Goal: Find specific page/section: Find specific page/section

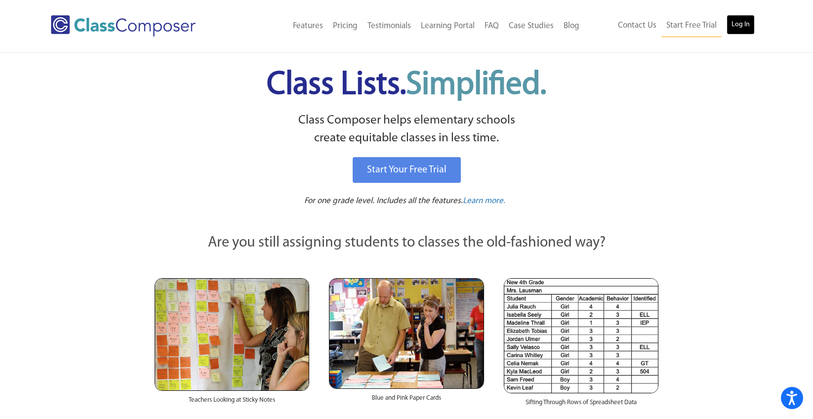
click at [744, 26] on link "Log In" at bounding box center [740, 25] width 28 height 20
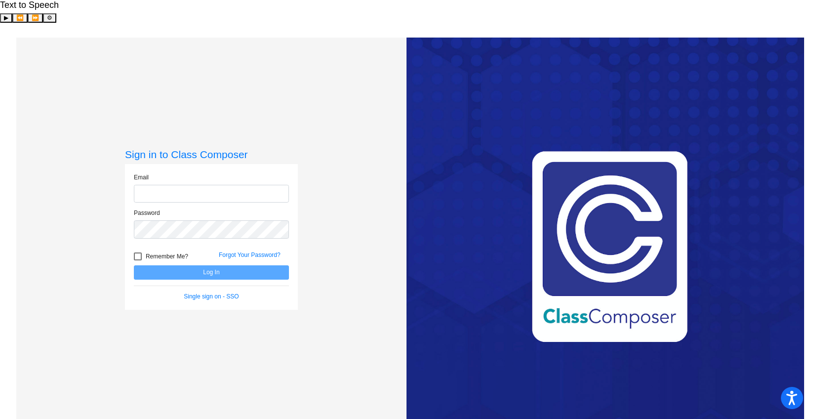
type input "kshively@mbgsd.org"
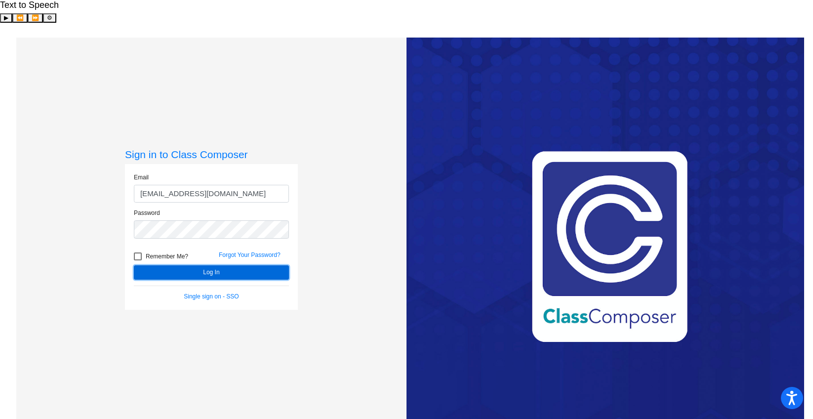
click at [189, 265] on button "Log In" at bounding box center [211, 272] width 155 height 14
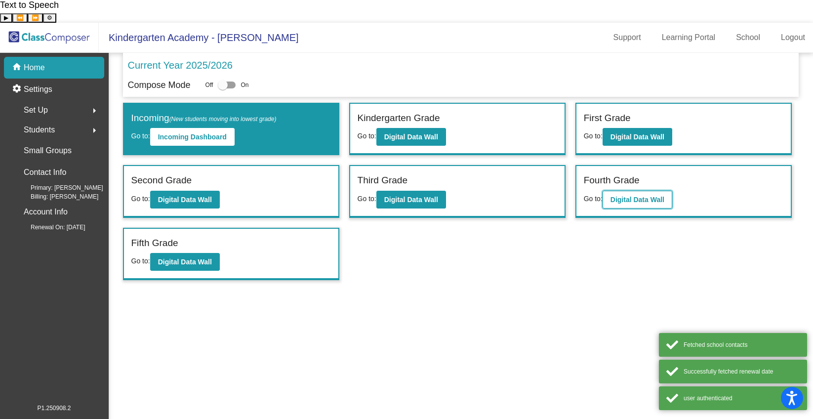
click at [655, 196] on b "Digital Data Wall" at bounding box center [637, 200] width 54 height 8
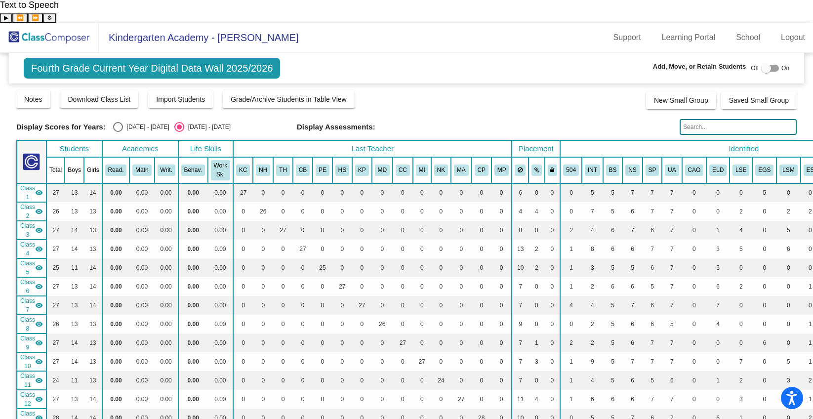
click at [706, 119] on input "text" at bounding box center [738, 127] width 117 height 16
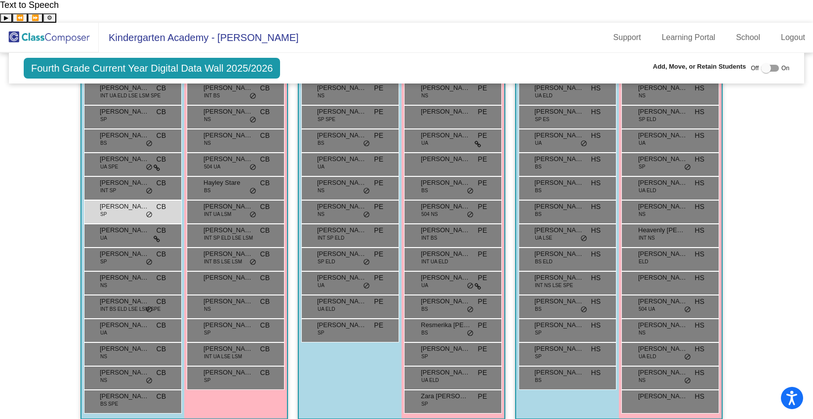
scroll to position [860, 0]
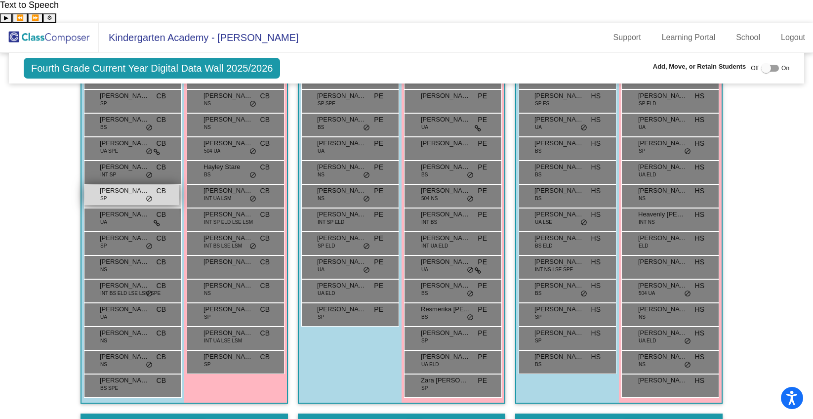
type input "sourbeer"
click at [118, 185] on div "Isaiah Sourbeer SP CB lock do_not_disturb_alt" at bounding box center [131, 195] width 94 height 20
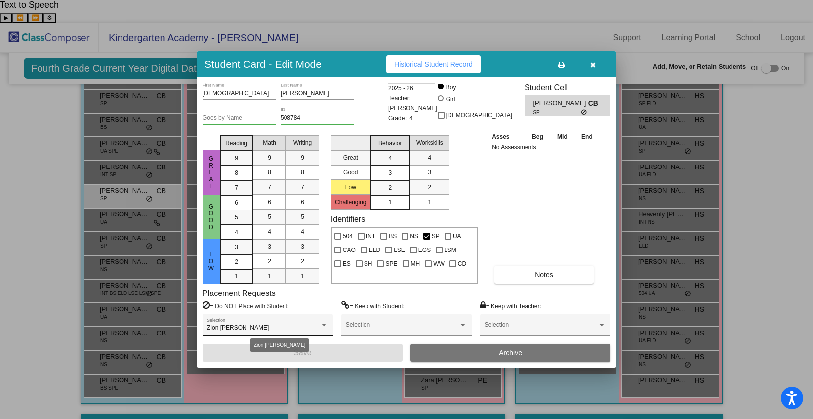
click at [320, 330] on div "Zion Dowery" at bounding box center [267, 327] width 121 height 7
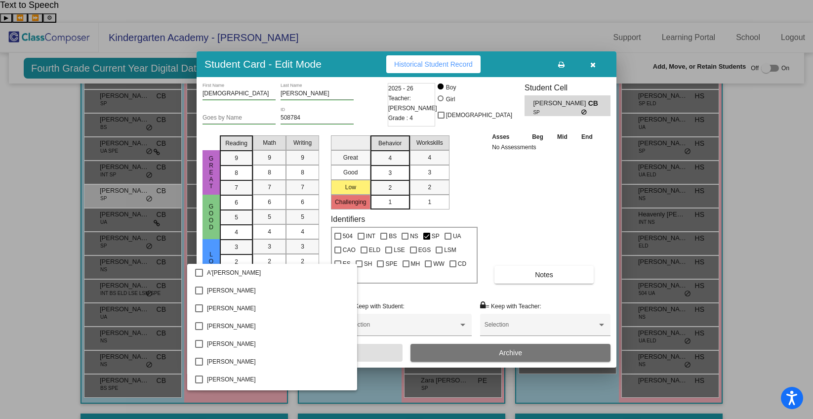
scroll to position [6540, 0]
click at [539, 235] on div at bounding box center [406, 209] width 813 height 419
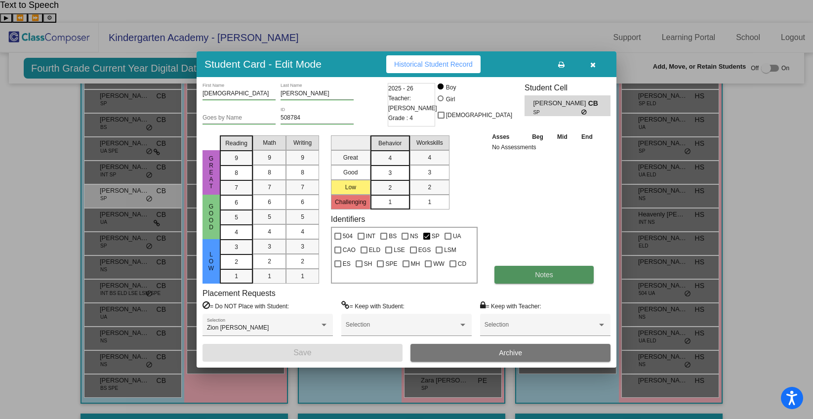
click at [533, 279] on button "Notes" at bounding box center [543, 275] width 99 height 18
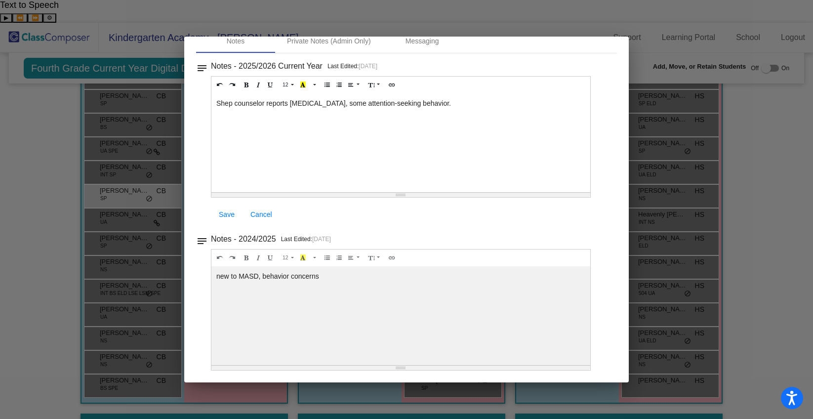
scroll to position [0, 0]
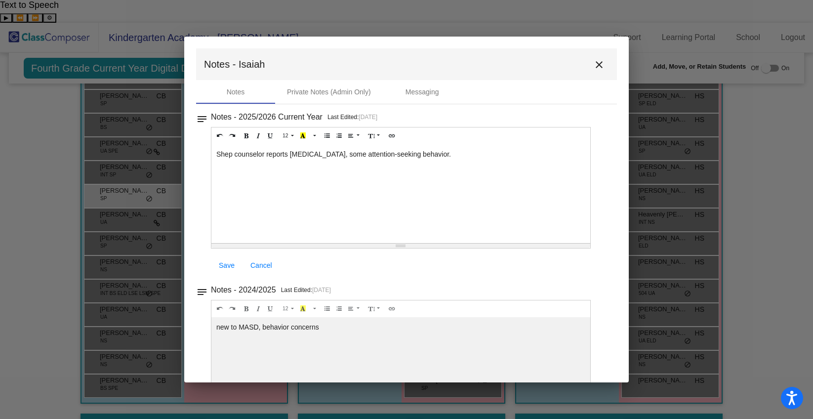
click at [597, 65] on mat-icon "close" at bounding box center [599, 65] width 12 height 12
